Goal: Information Seeking & Learning: Learn about a topic

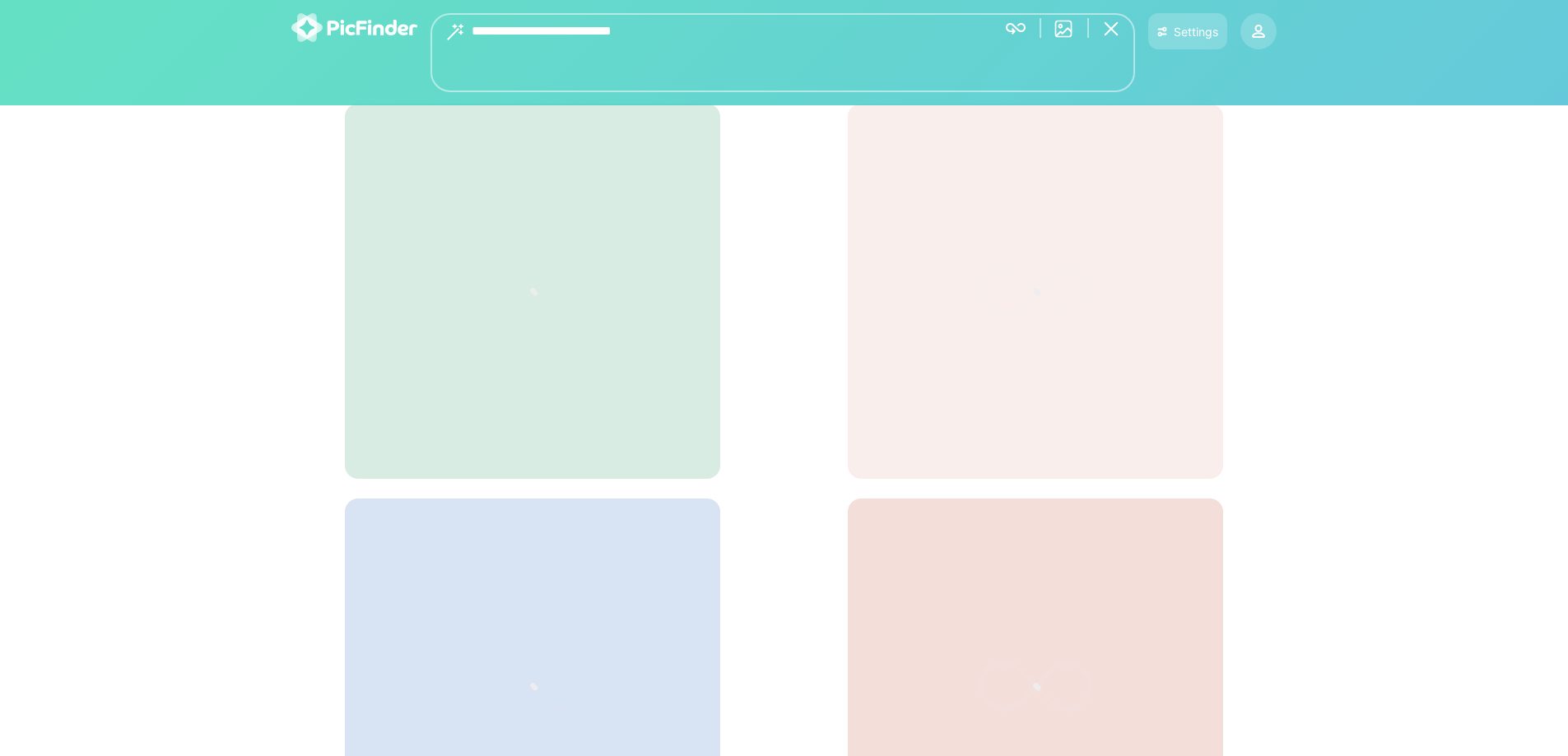
drag, startPoint x: 680, startPoint y: 32, endPoint x: 466, endPoint y: 23, distance: 214.2
click at [466, 23] on div "**********" at bounding box center [782, 53] width 705 height 79
type textarea "**********"
